Goal: Task Accomplishment & Management: Manage account settings

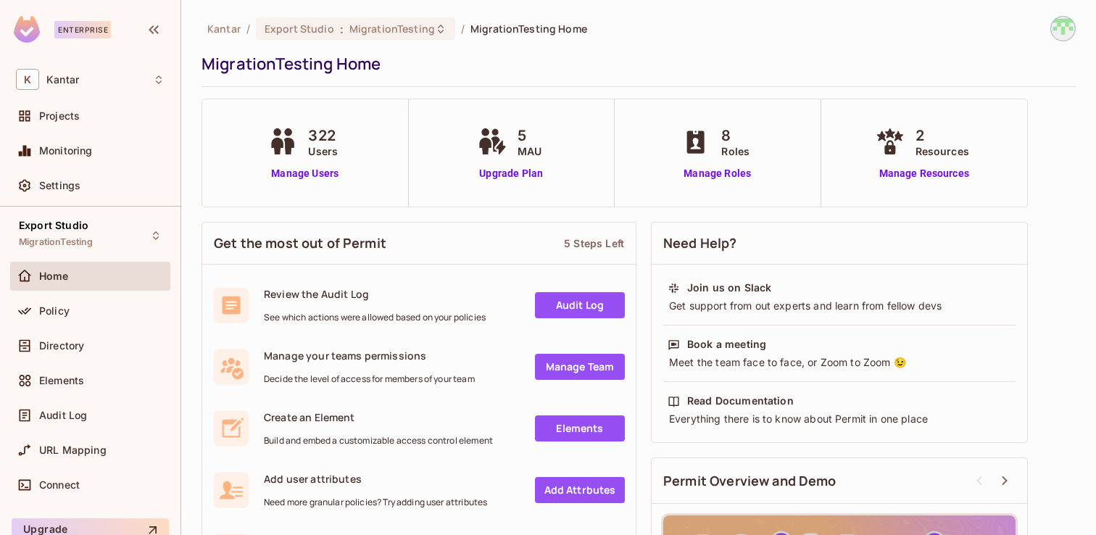
click at [84, 167] on div "Monitoring" at bounding box center [90, 153] width 160 height 35
click at [77, 181] on span "Settings" at bounding box center [59, 186] width 41 height 12
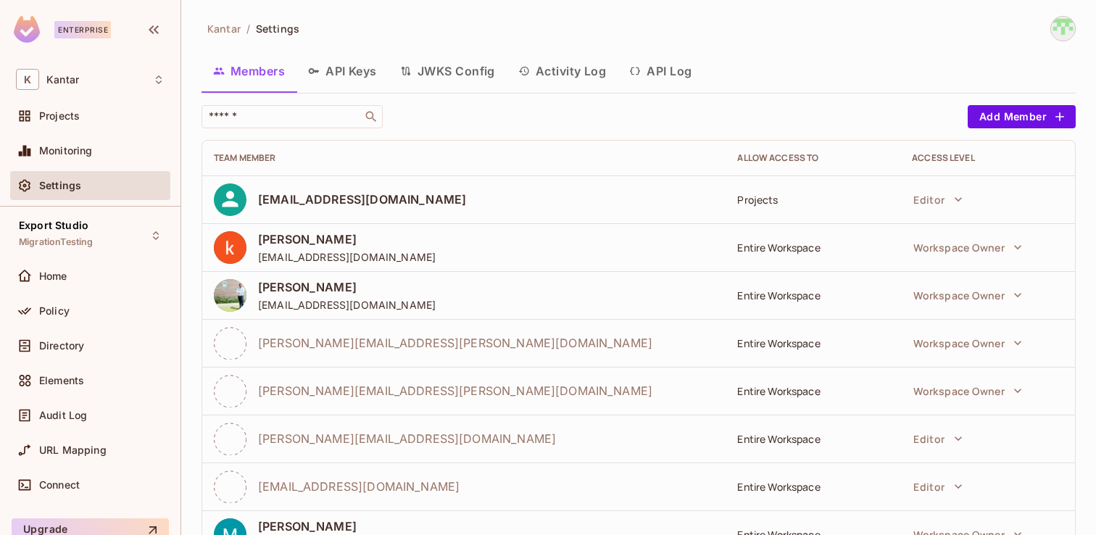
click at [353, 68] on button "API Keys" at bounding box center [342, 71] width 92 height 36
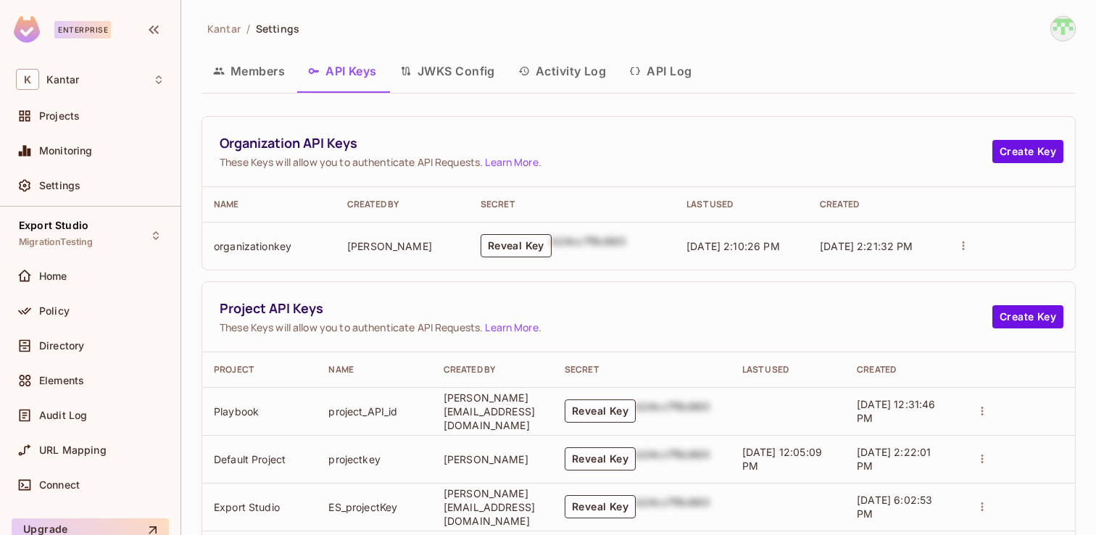
click at [535, 249] on button "Reveal Key" at bounding box center [515, 245] width 71 height 23
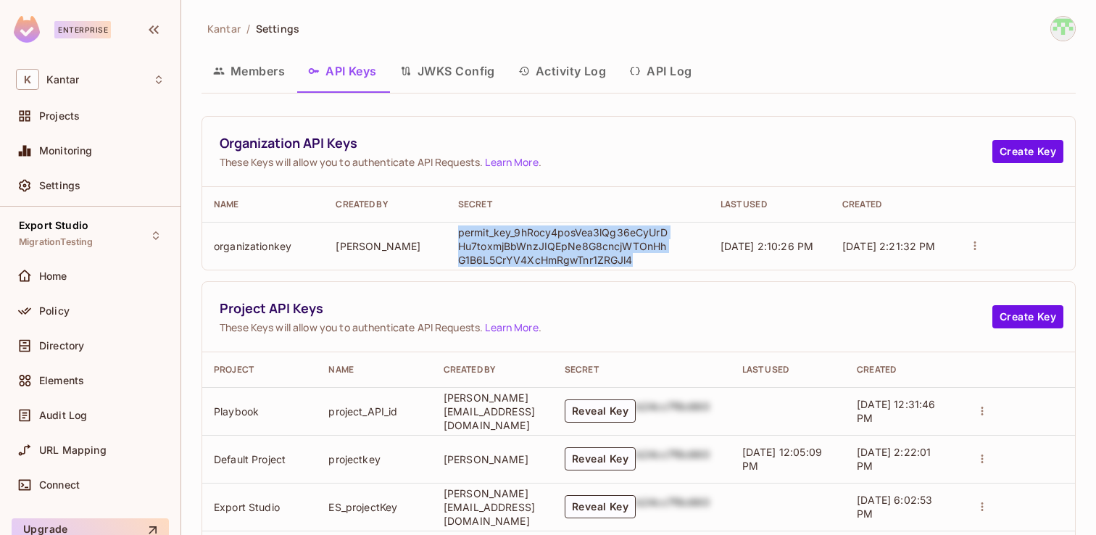
drag, startPoint x: 651, startPoint y: 259, endPoint x: 454, endPoint y: 233, distance: 198.0
click at [454, 233] on td "permit_key_9hRocy4posVea3lQg36eCyUrDHu7toxmjBbWnzJIQEpNe8G8cncjWTOnHhG1B6L5CrYV…" at bounding box center [577, 246] width 262 height 48
copy p "permit_key_9hRocy4posVea3lQg36eCyUrDHu7toxmjBbWnzJIQEpNe8G8cncjWTOnHhG1B6L5CrYV…"
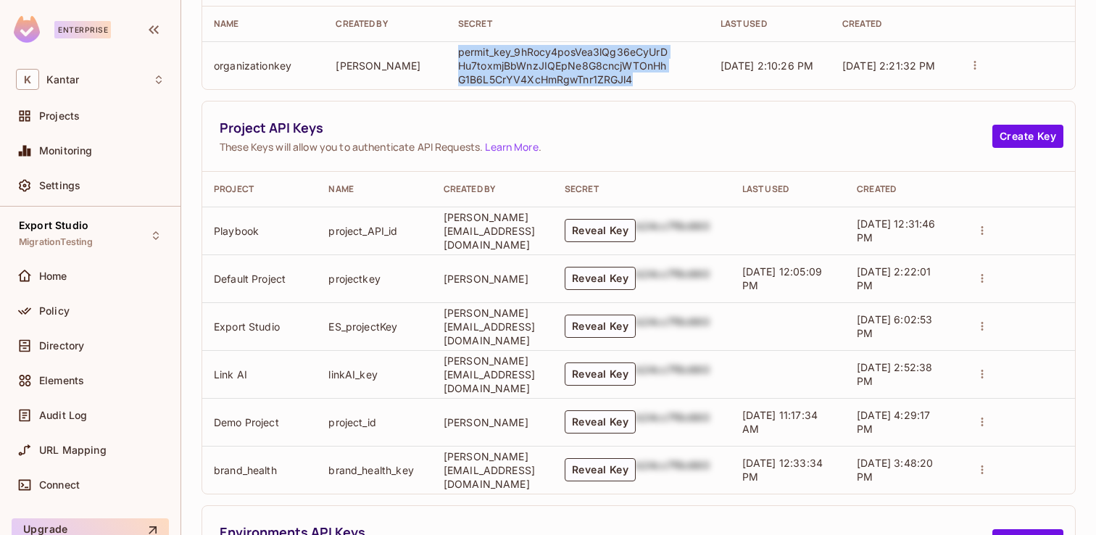
scroll to position [239, 0]
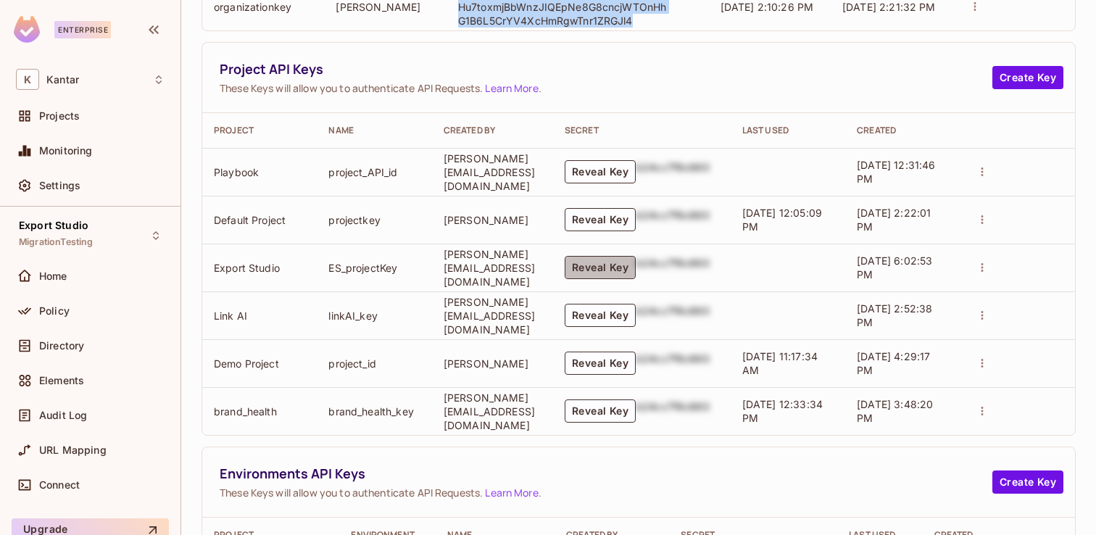
click at [617, 265] on button "Reveal Key" at bounding box center [600, 267] width 71 height 23
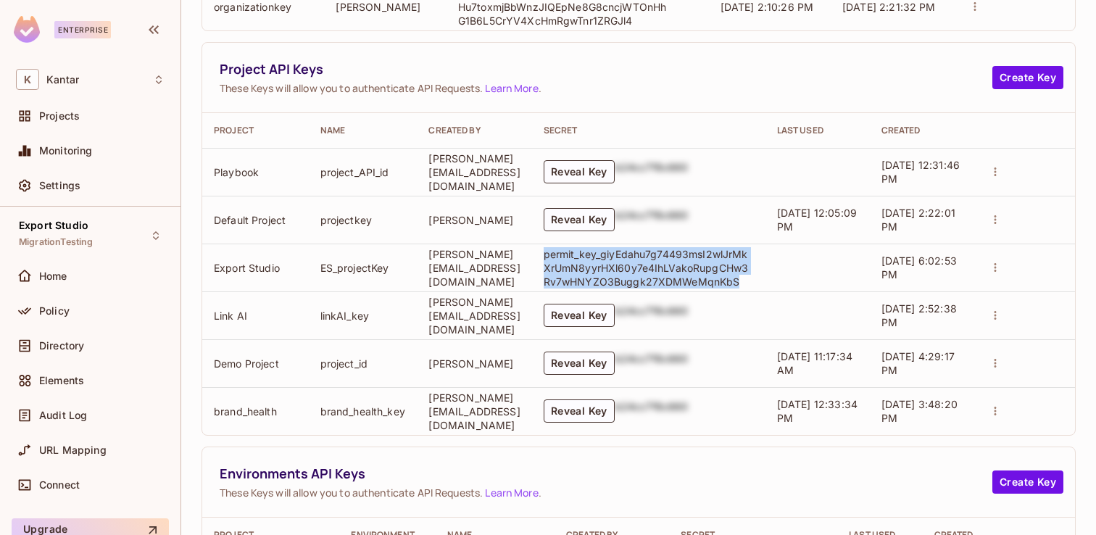
drag, startPoint x: 789, startPoint y: 285, endPoint x: 578, endPoint y: 256, distance: 212.9
click at [578, 256] on td "permit_key_giyEdahu7g74493msI2wlJrMkXrUmN8yyrHXl60y7e4IhLVakoRupgCHw3Rv7wHNYZO3…" at bounding box center [648, 267] width 233 height 48
copy p "permit_key_giyEdahu7g74493msI2wlJrMkXrUmN8yyrHXl60y7e4IhLVakoRupgCHw3Rv7wHNYZO3…"
